Goal: Find specific page/section: Find specific page/section

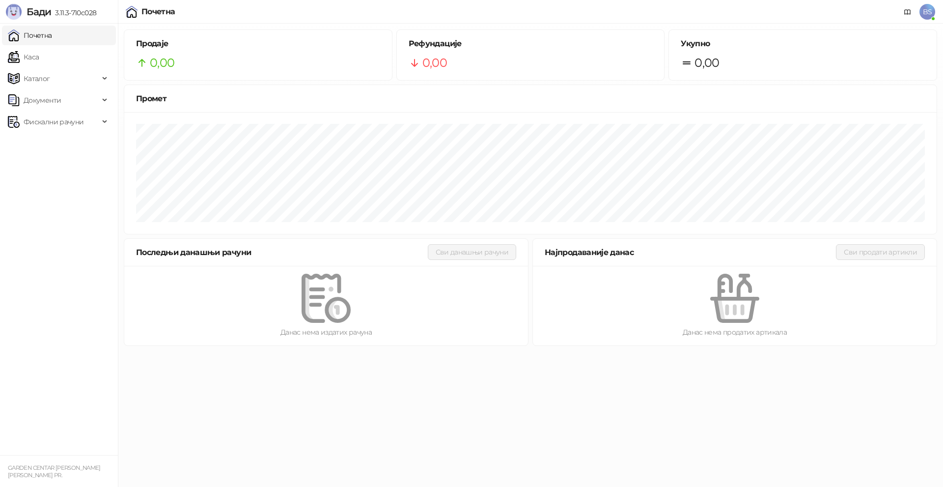
drag, startPoint x: 56, startPoint y: 62, endPoint x: 56, endPoint y: 32, distance: 29.5
click at [39, 62] on link "Каса" at bounding box center [23, 57] width 31 height 20
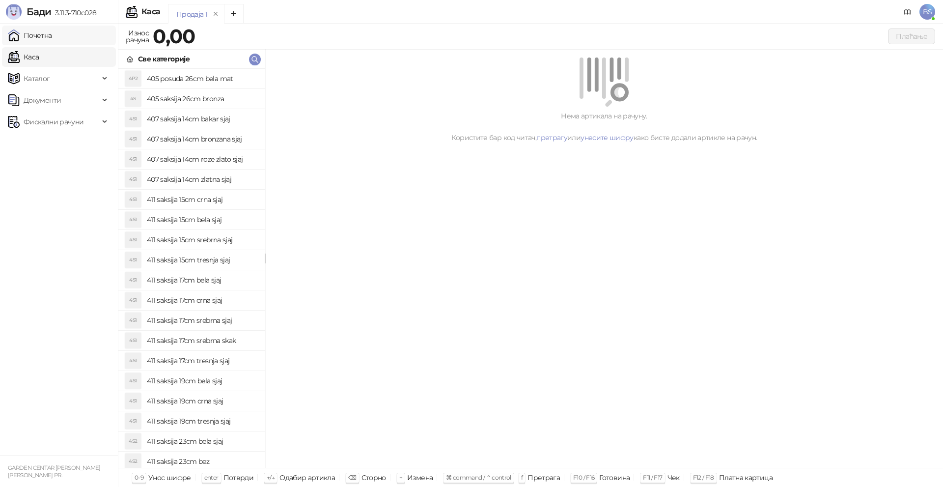
click at [52, 31] on link "Почетна" at bounding box center [30, 36] width 44 height 20
